Goal: Task Accomplishment & Management: Manage account settings

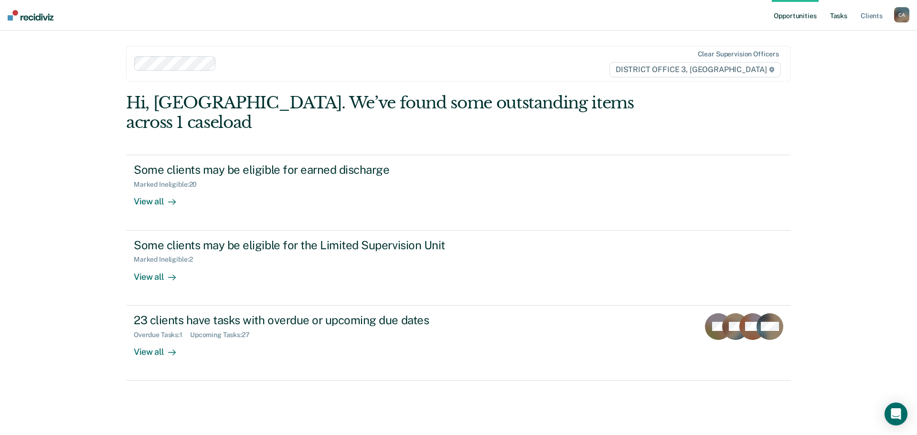
click at [831, 11] on link "Tasks" at bounding box center [838, 15] width 21 height 31
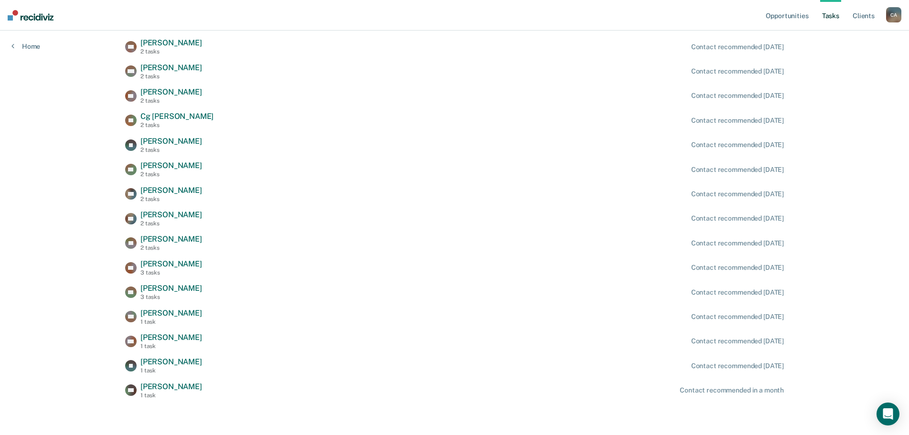
scroll to position [393, 0]
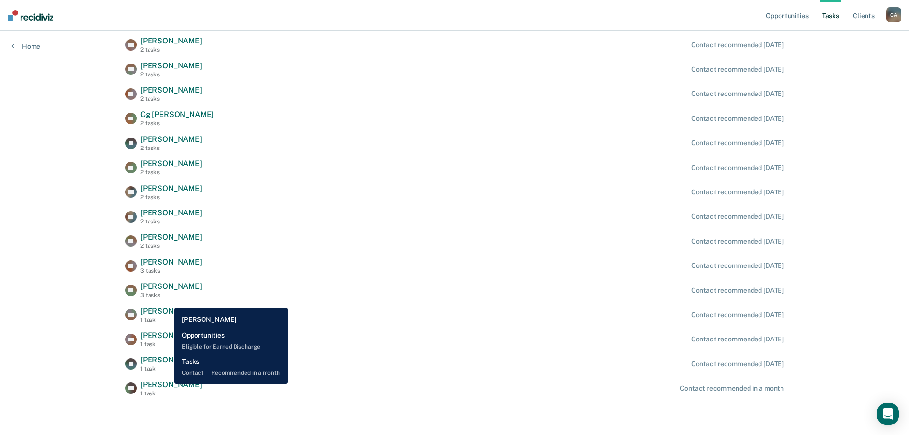
click at [167, 384] on span "[PERSON_NAME]" at bounding box center [171, 384] width 62 height 9
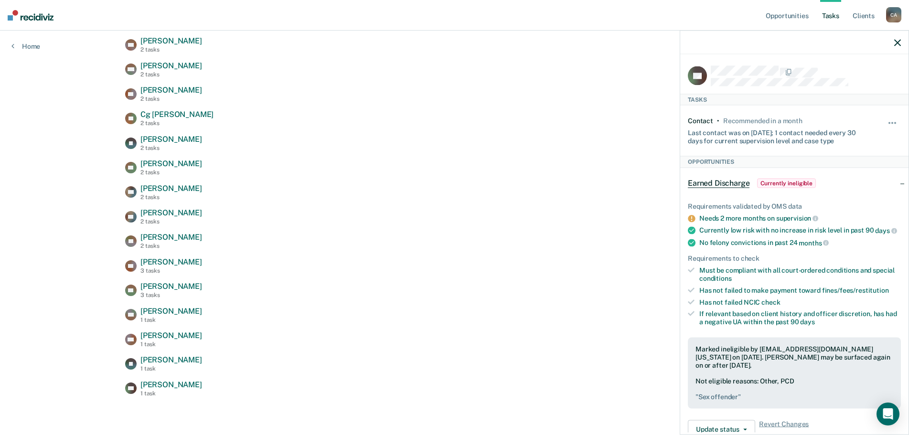
click at [315, 415] on div "Opportunities Tasks Client s [PERSON_NAME] C A Profile How it works Log Out Hom…" at bounding box center [454, 21] width 909 height 828
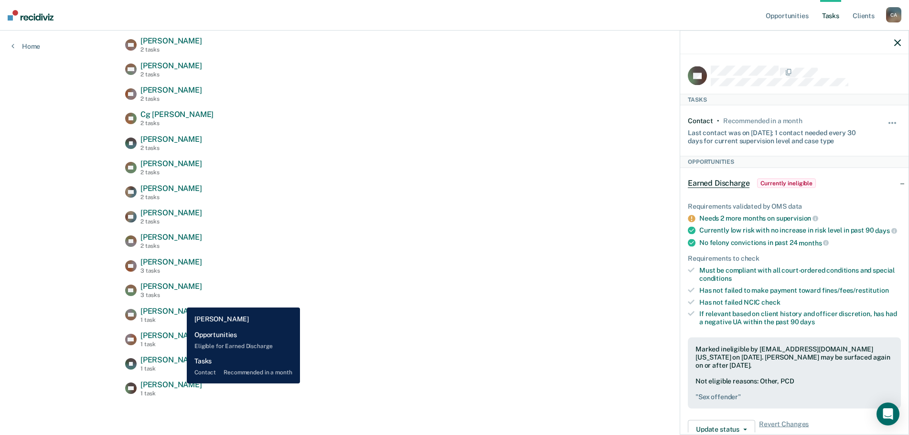
click at [180, 384] on span "[PERSON_NAME]" at bounding box center [171, 384] width 62 height 9
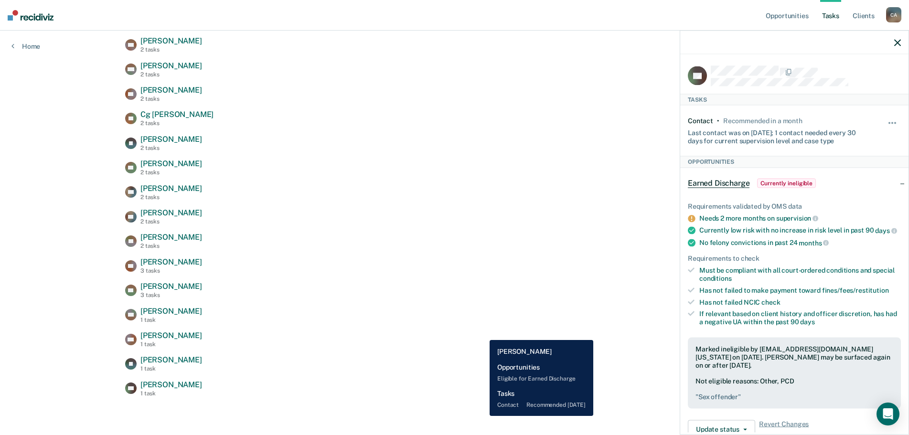
click at [482, 333] on div "MD [PERSON_NAME] 1 task Contact recommended [DATE]" at bounding box center [454, 339] width 659 height 17
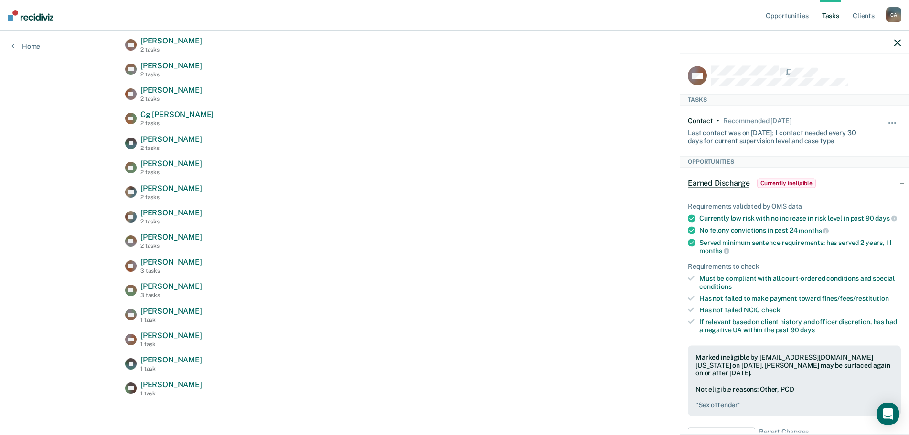
click at [898, 39] on icon "button" at bounding box center [897, 42] width 7 height 7
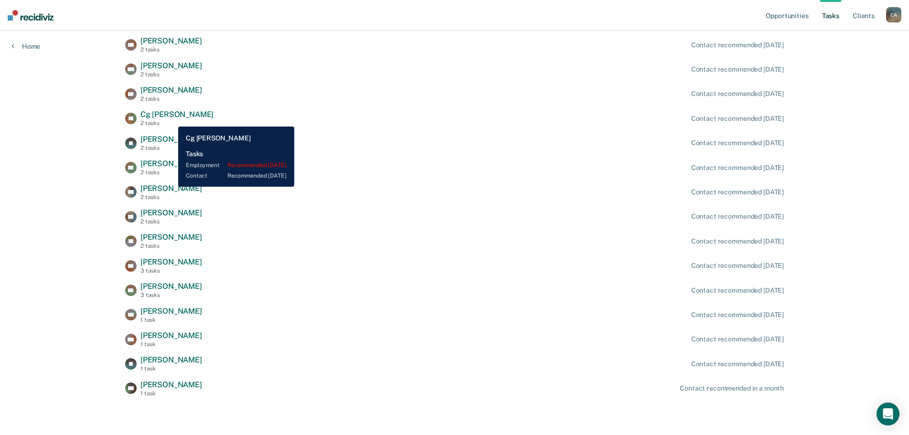
scroll to position [154, 0]
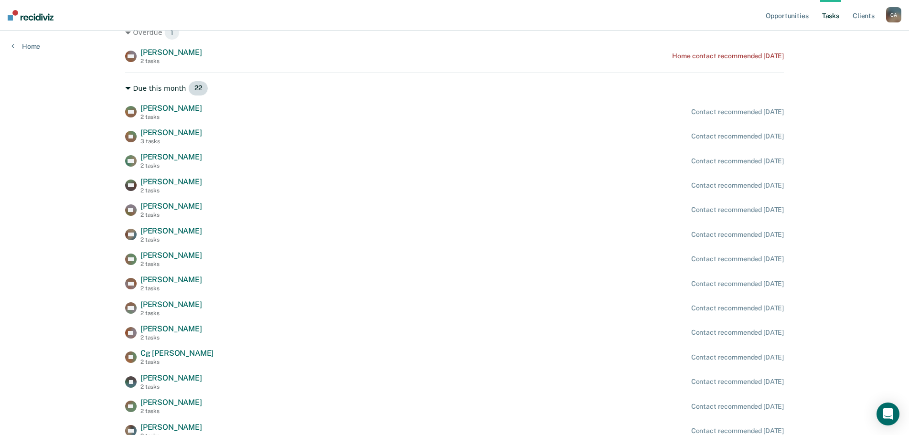
click at [133, 87] on div "Due this month 22" at bounding box center [454, 88] width 659 height 15
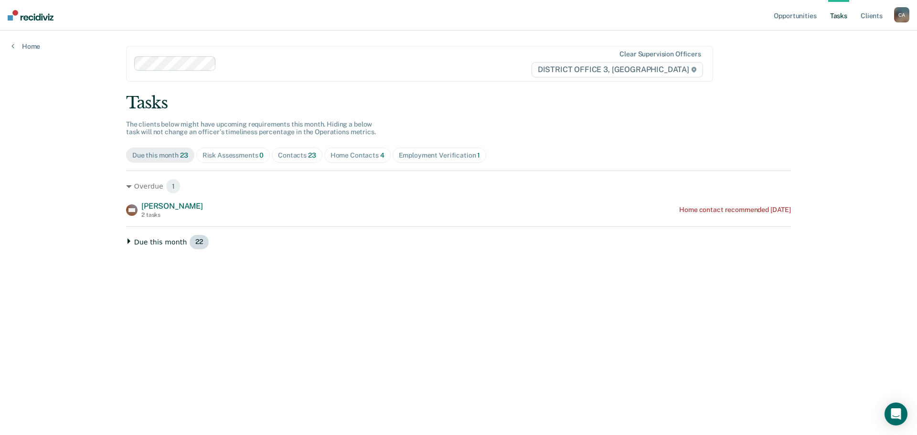
click at [156, 240] on div "Due this month 22" at bounding box center [458, 242] width 665 height 15
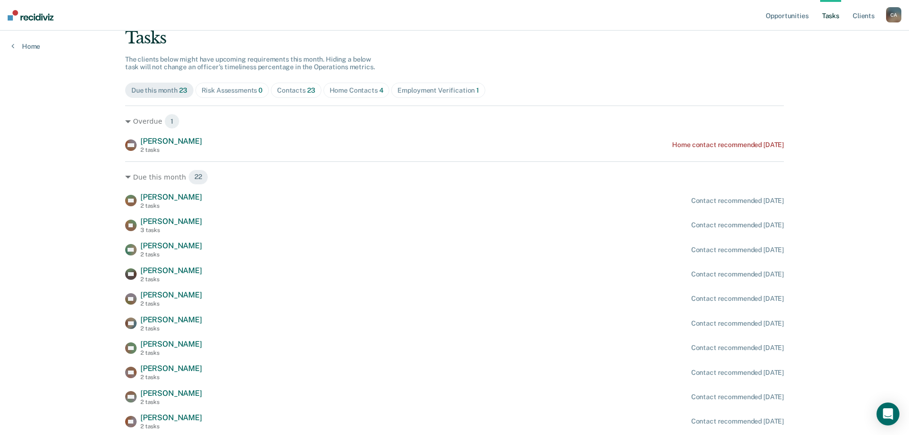
scroll to position [48, 0]
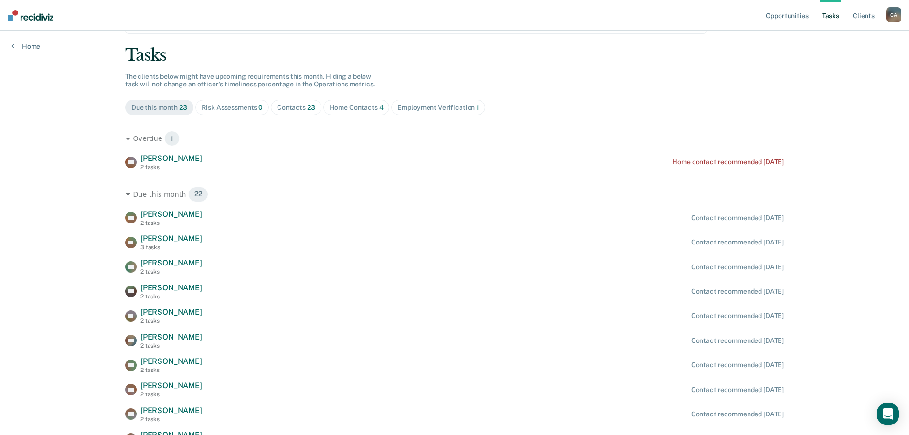
click at [298, 108] on div "Contacts 23" at bounding box center [296, 108] width 38 height 8
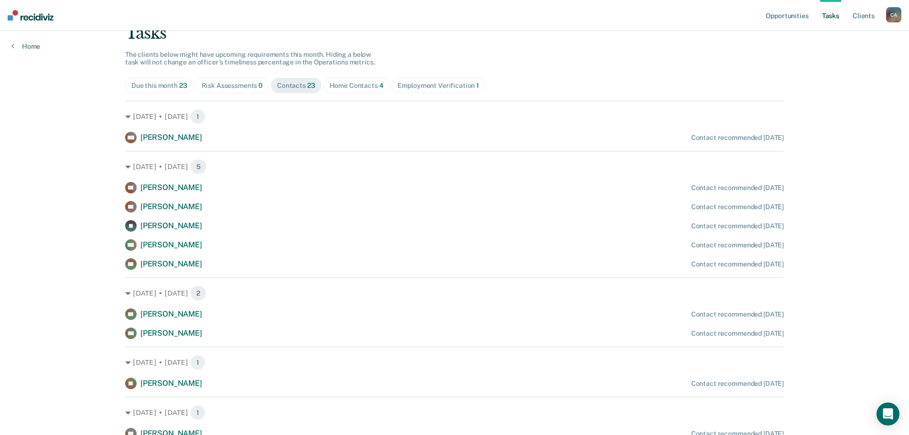
scroll to position [134, 0]
